Goal: Information Seeking & Learning: Learn about a topic

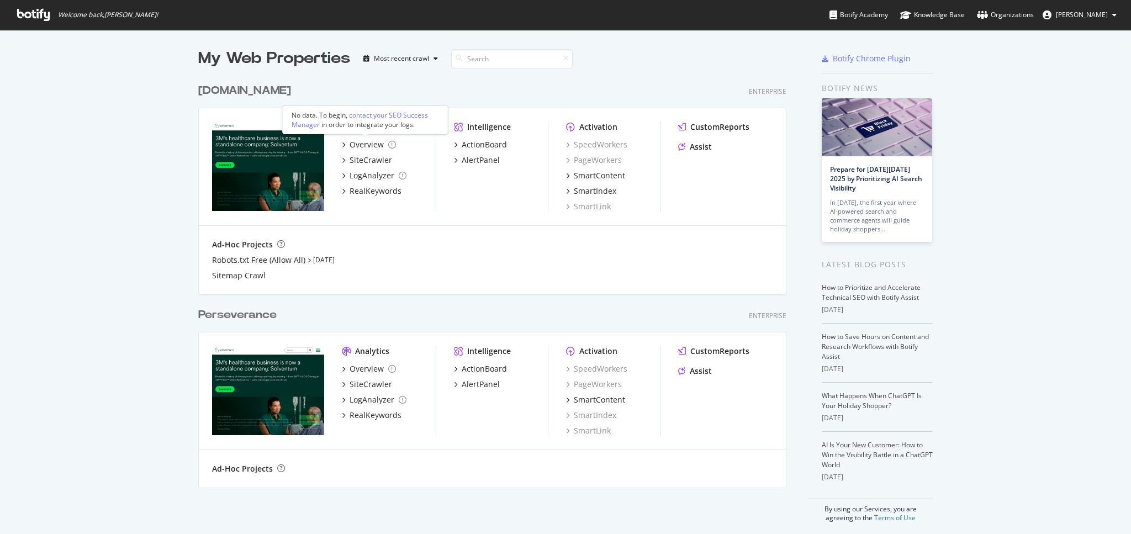
scroll to position [527, 1117]
click at [370, 145] on div "Overview" at bounding box center [366, 144] width 34 height 11
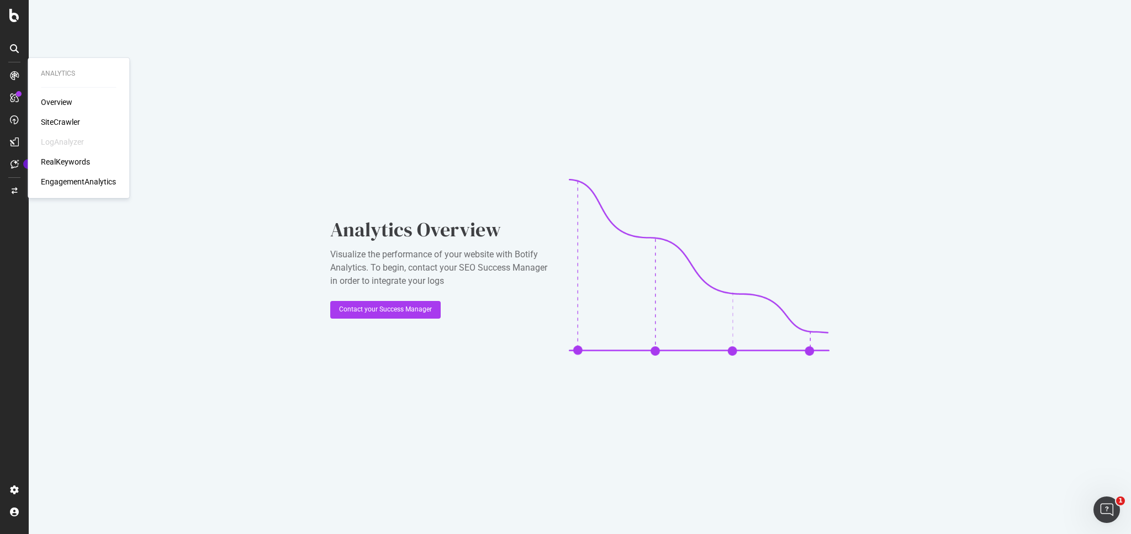
click at [10, 76] on icon at bounding box center [14, 75] width 9 height 9
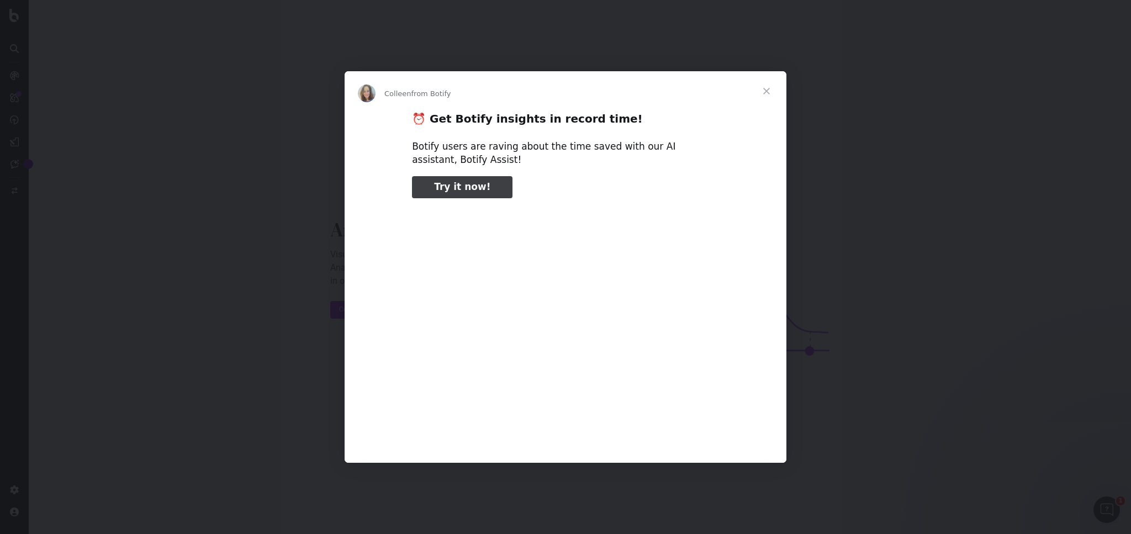
type input "51942"
click at [767, 89] on span "Close" at bounding box center [766, 91] width 40 height 40
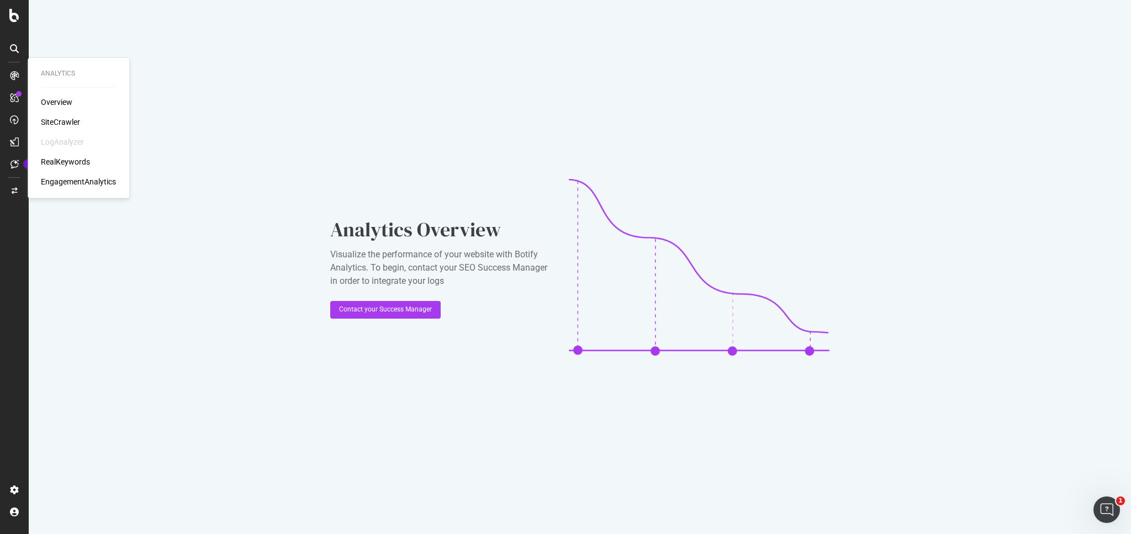
click at [53, 104] on div "Overview" at bounding box center [56, 102] width 31 height 11
click at [63, 121] on div "SiteCrawler" at bounding box center [60, 121] width 39 height 11
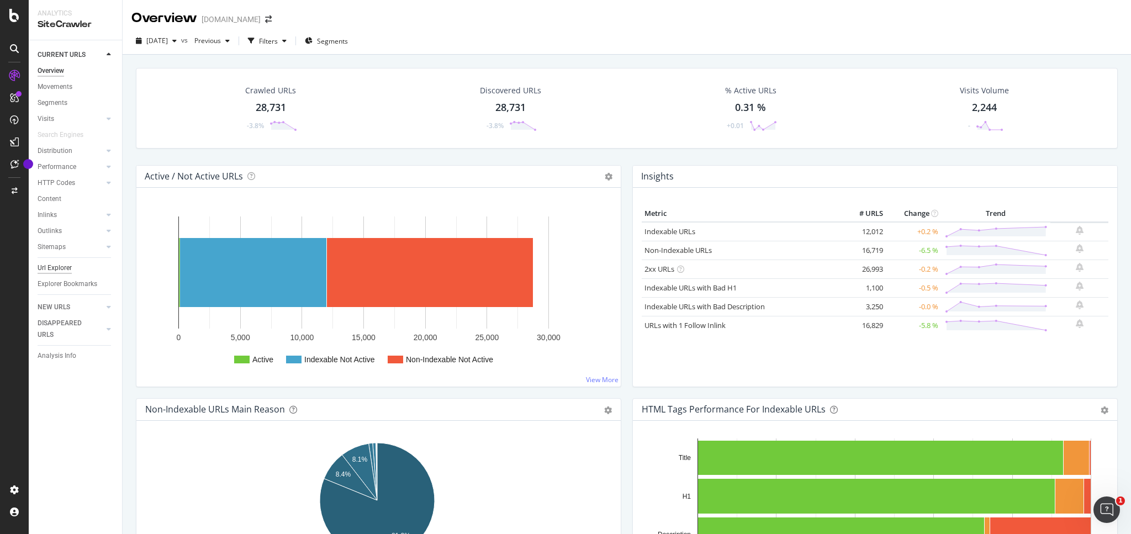
click at [58, 268] on div "Url Explorer" at bounding box center [55, 268] width 34 height 12
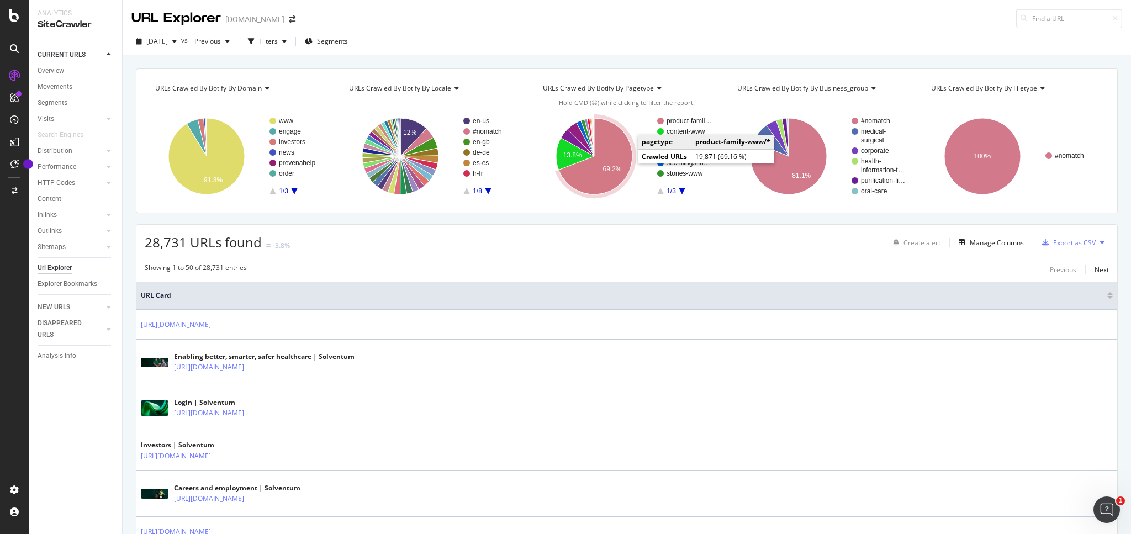
click at [612, 157] on icon "A chart." at bounding box center [595, 156] width 73 height 76
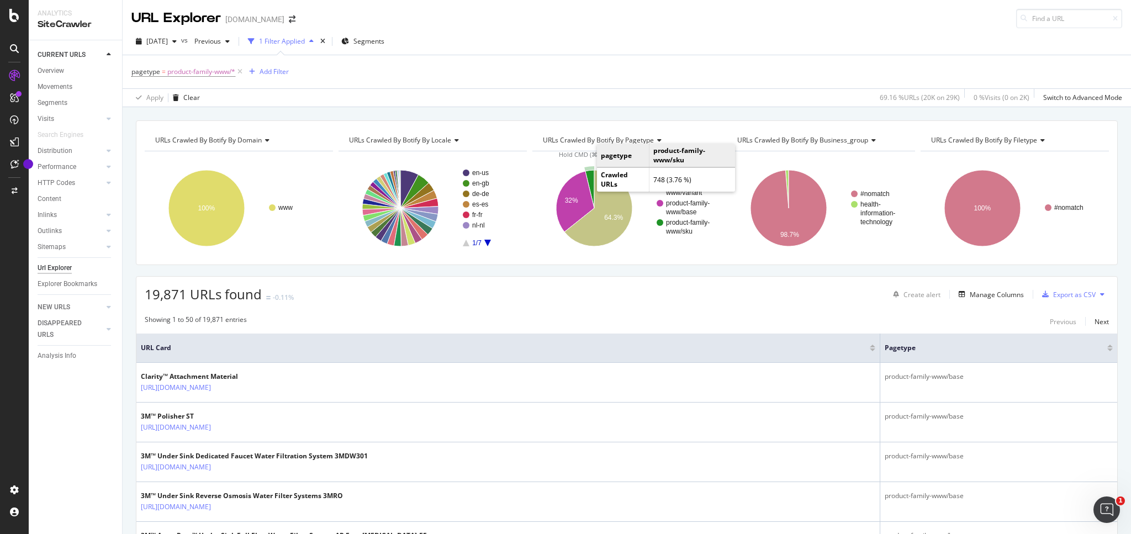
click at [588, 175] on icon "A chart." at bounding box center [589, 189] width 9 height 38
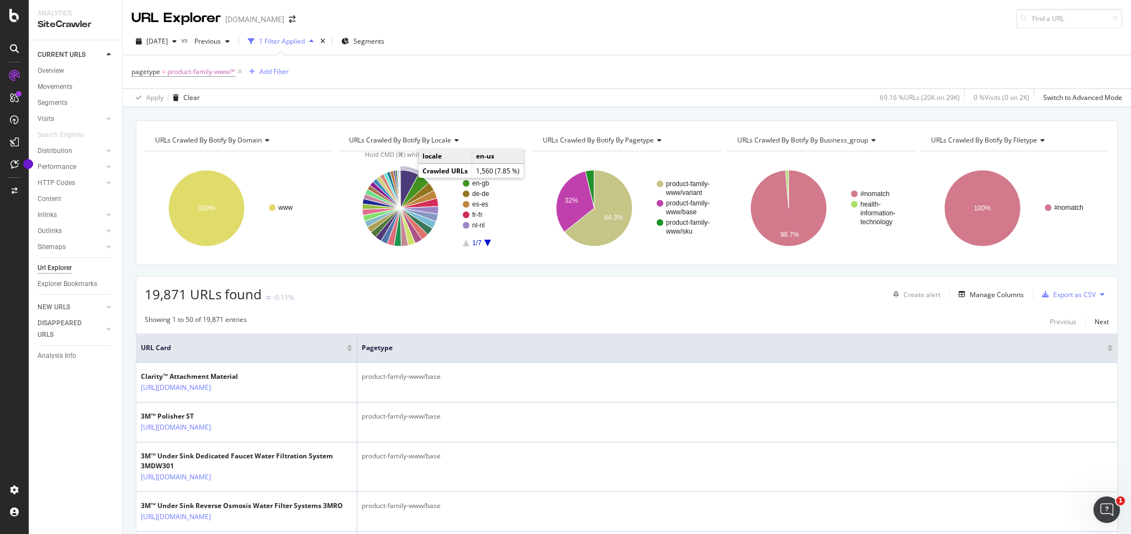
click at [405, 177] on icon "A chart." at bounding box center [409, 189] width 18 height 38
